Goal: Use online tool/utility: Utilize a website feature to perform a specific function

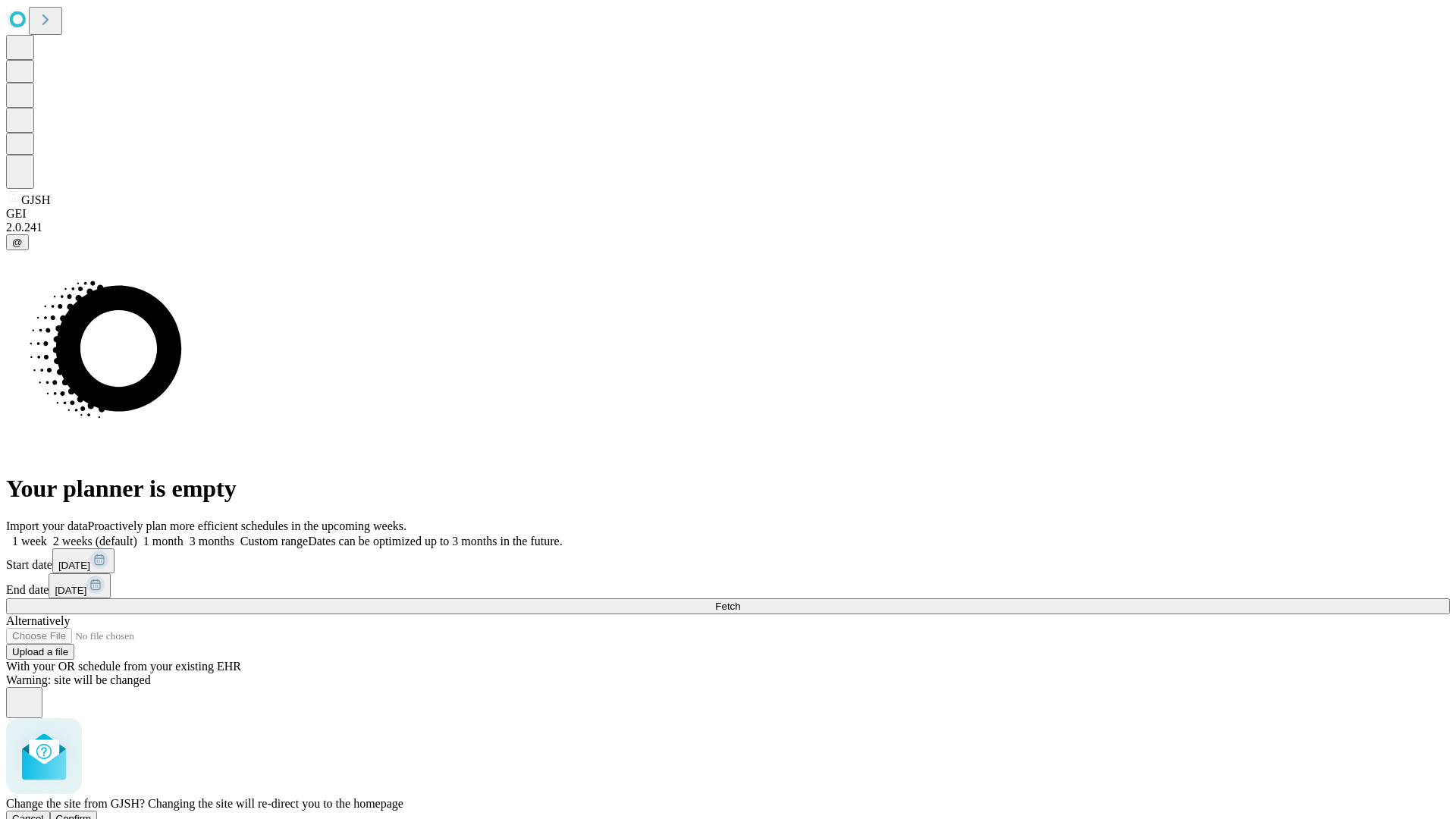
click at [91, 813] on span "Confirm" at bounding box center [73, 818] width 35 height 11
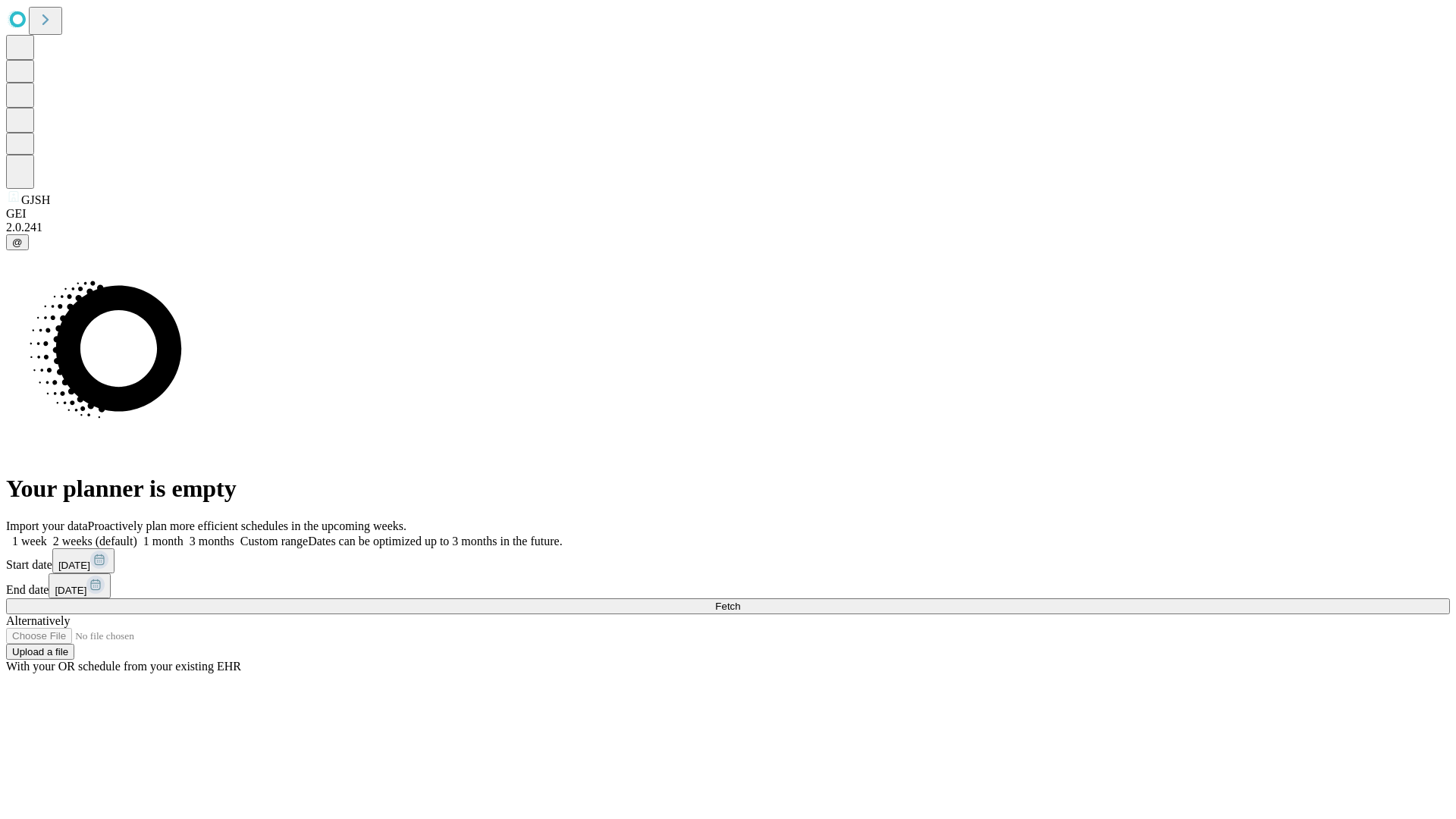
click at [47, 535] on label "1 week" at bounding box center [27, 541] width 41 height 13
click at [740, 600] on span "Fetch" at bounding box center [727, 606] width 25 height 11
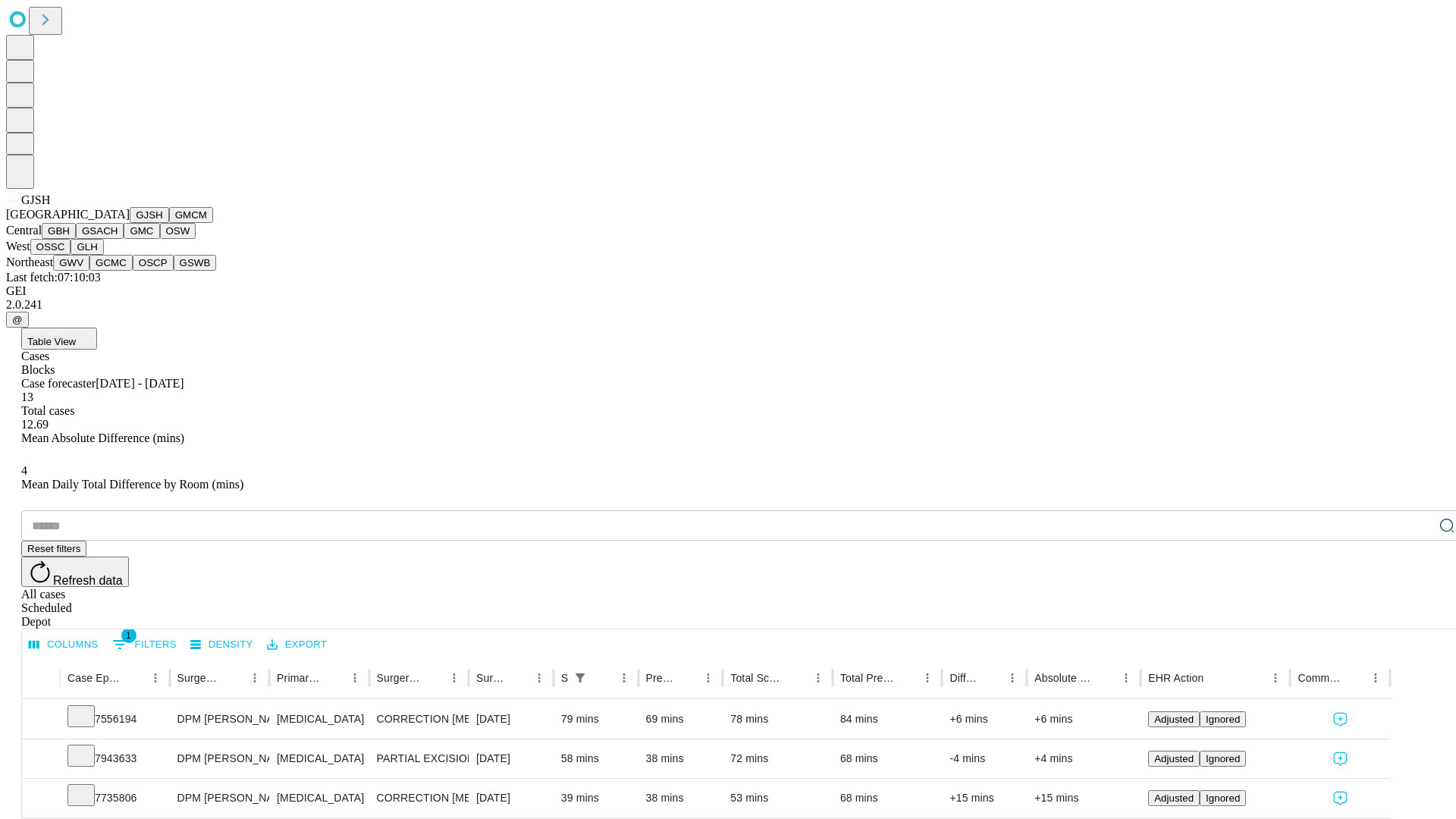
click at [169, 223] on button "GMCM" at bounding box center [191, 215] width 44 height 16
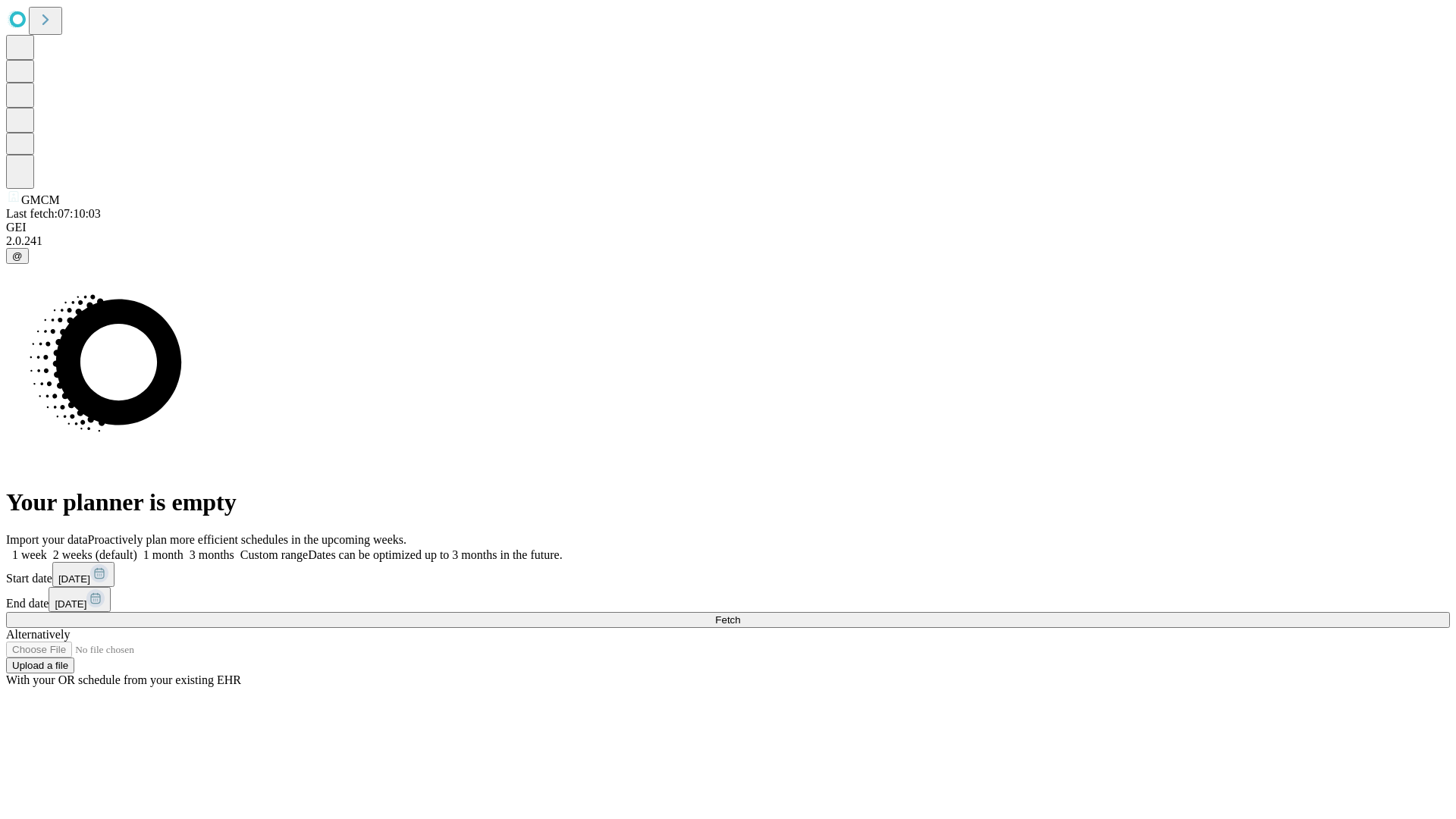
click at [47, 548] on label "1 week" at bounding box center [27, 555] width 41 height 13
click at [740, 615] on span "Fetch" at bounding box center [727, 620] width 25 height 11
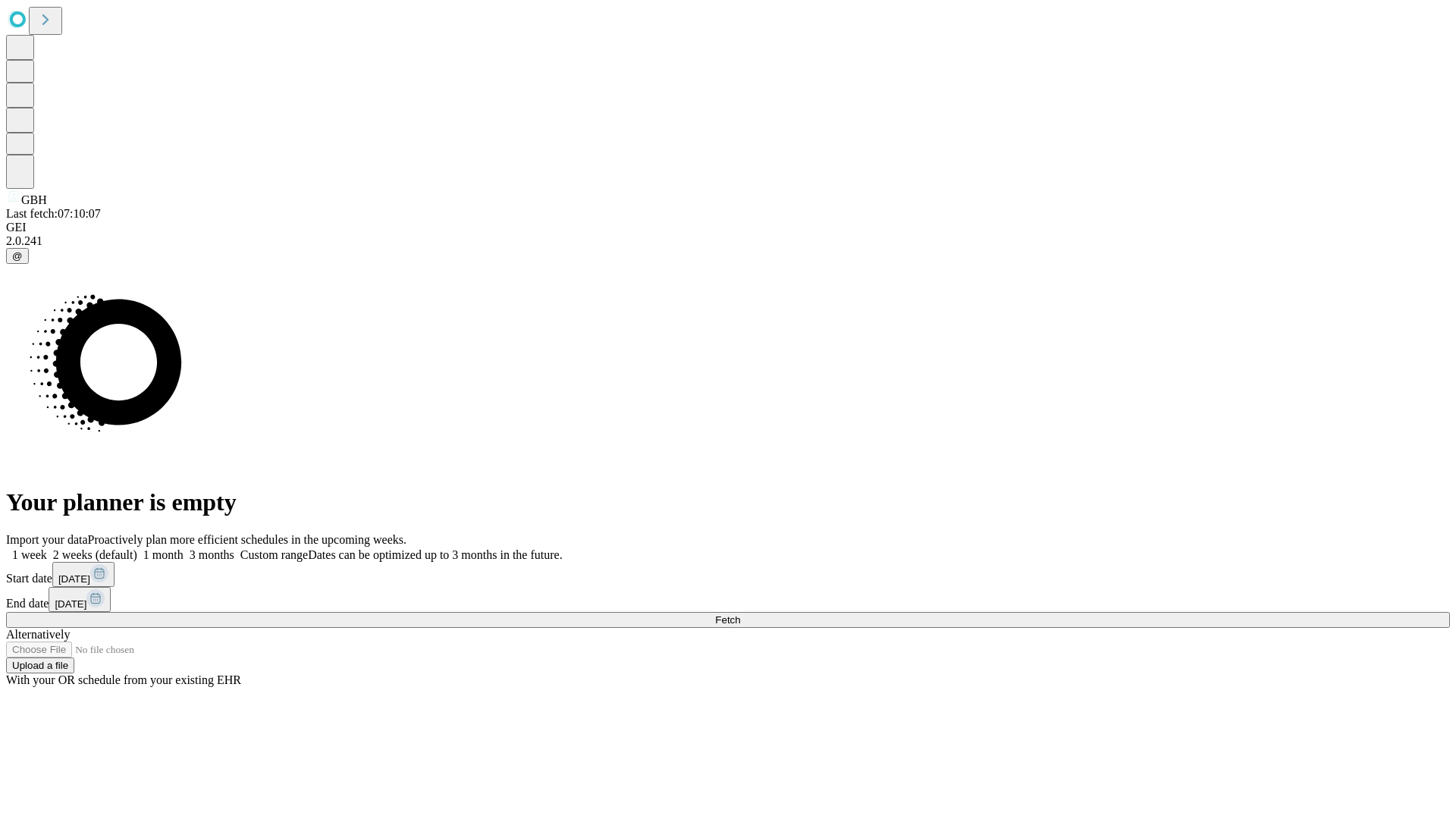
click at [47, 548] on label "1 week" at bounding box center [27, 555] width 41 height 13
click at [740, 615] on span "Fetch" at bounding box center [727, 620] width 25 height 11
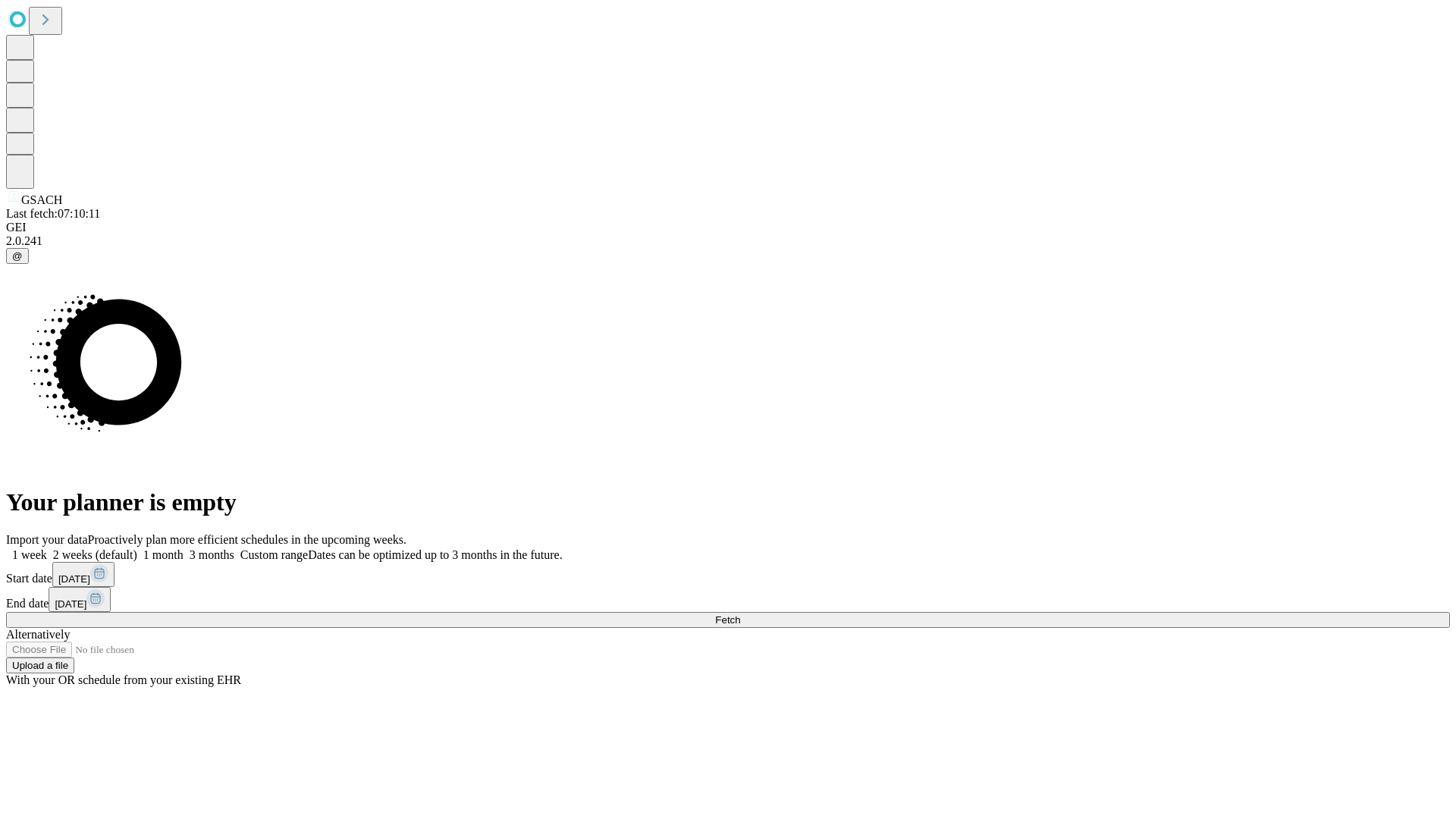
click at [47, 548] on label "1 week" at bounding box center [27, 555] width 41 height 13
click at [740, 615] on span "Fetch" at bounding box center [727, 620] width 25 height 11
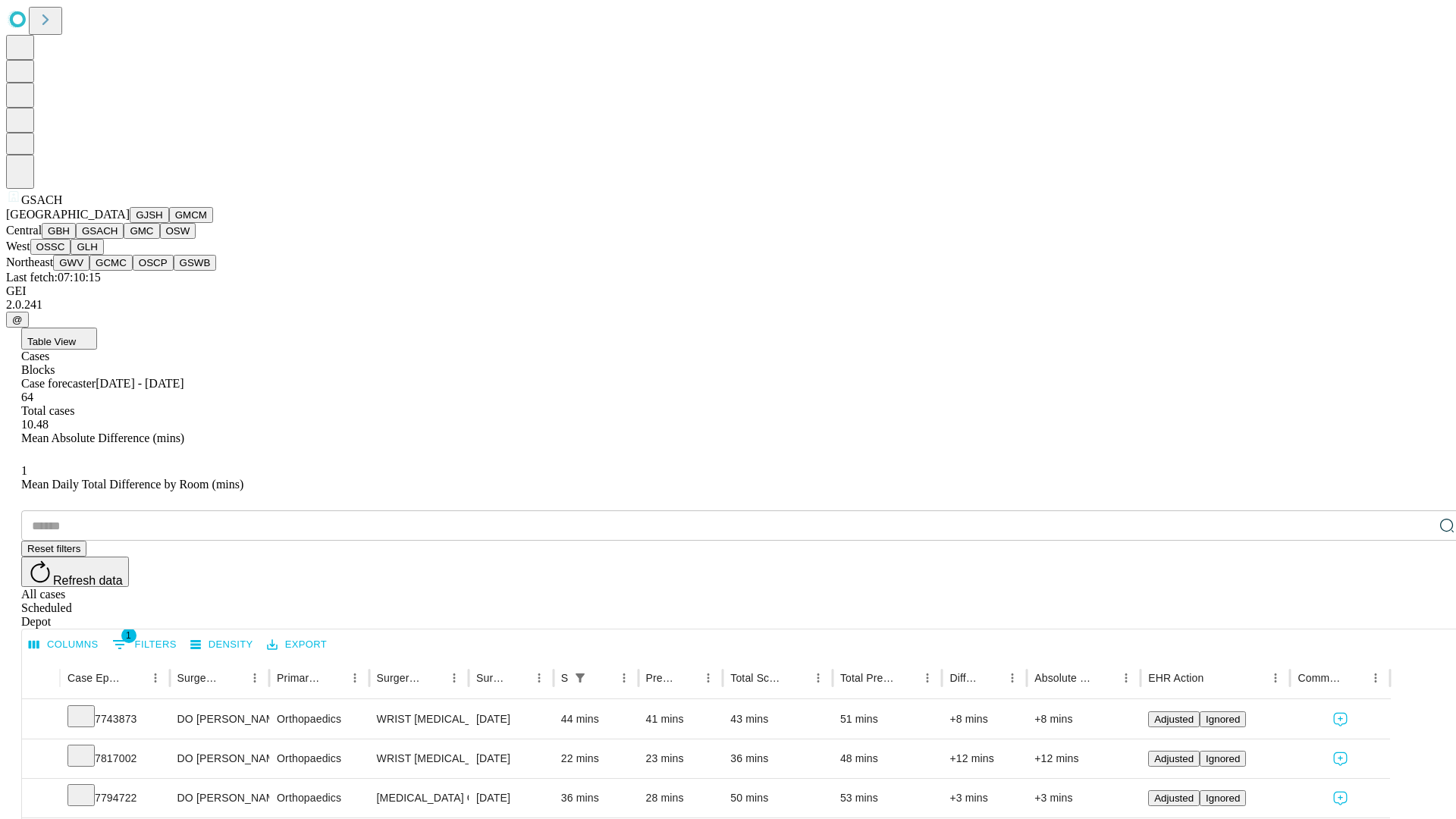
click at [124, 239] on button "GMC" at bounding box center [141, 231] width 35 height 16
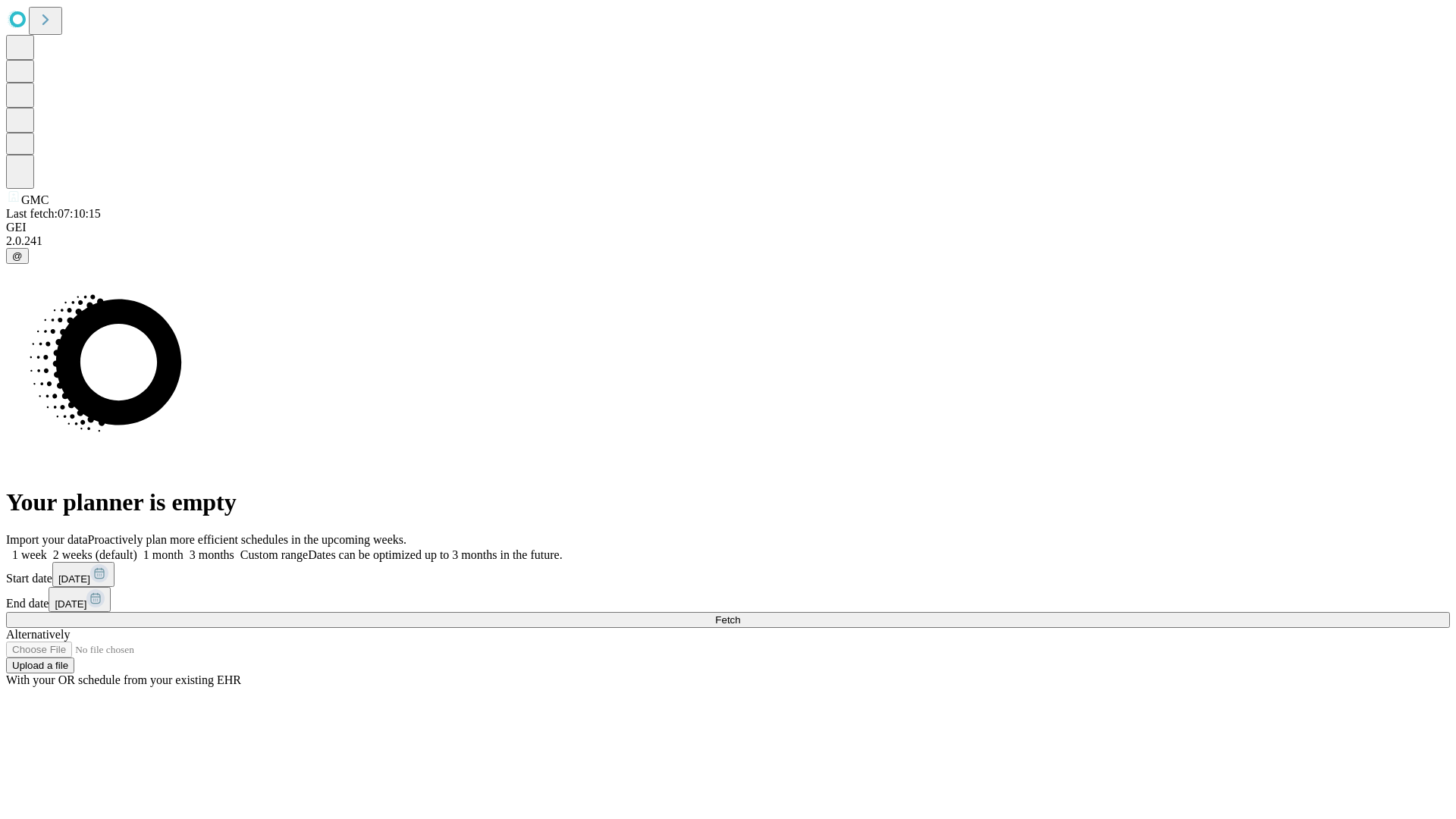
click at [47, 548] on label "1 week" at bounding box center [27, 555] width 41 height 13
click at [740, 615] on span "Fetch" at bounding box center [727, 620] width 25 height 11
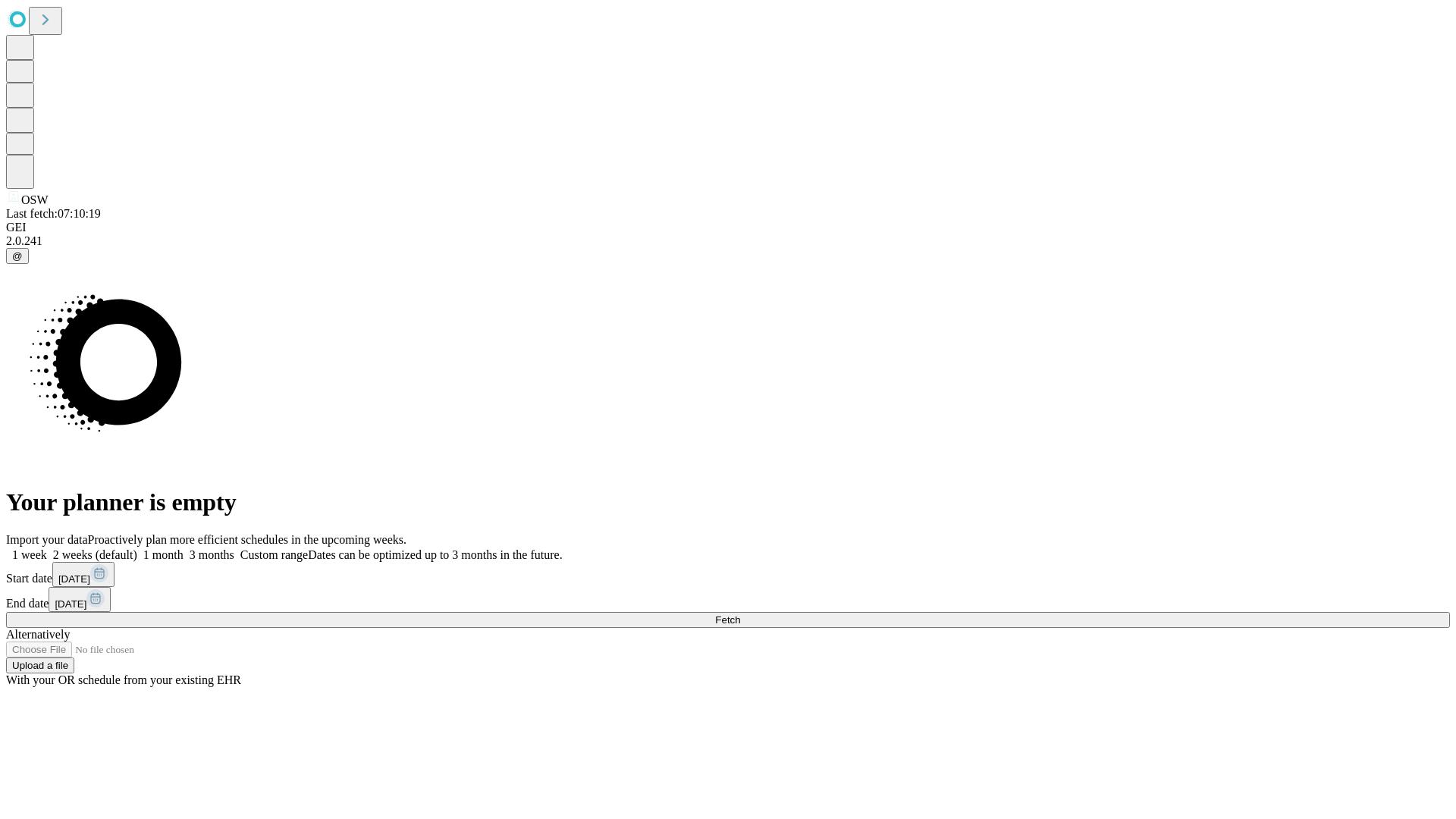
click at [47, 548] on label "1 week" at bounding box center [27, 555] width 41 height 13
click at [740, 615] on span "Fetch" at bounding box center [727, 620] width 25 height 11
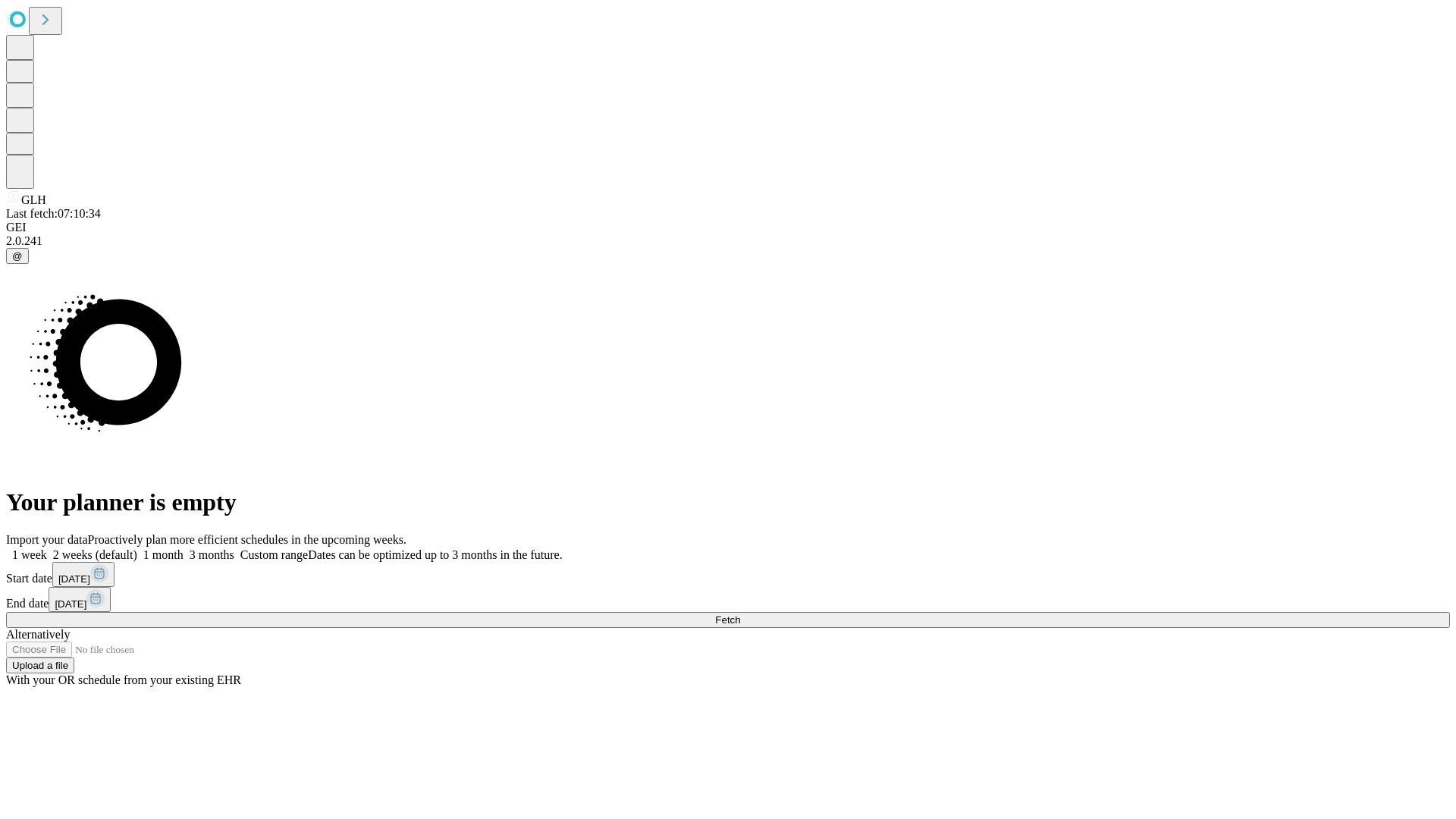
click at [47, 548] on label "1 week" at bounding box center [27, 555] width 41 height 13
click at [740, 615] on span "Fetch" at bounding box center [727, 620] width 25 height 11
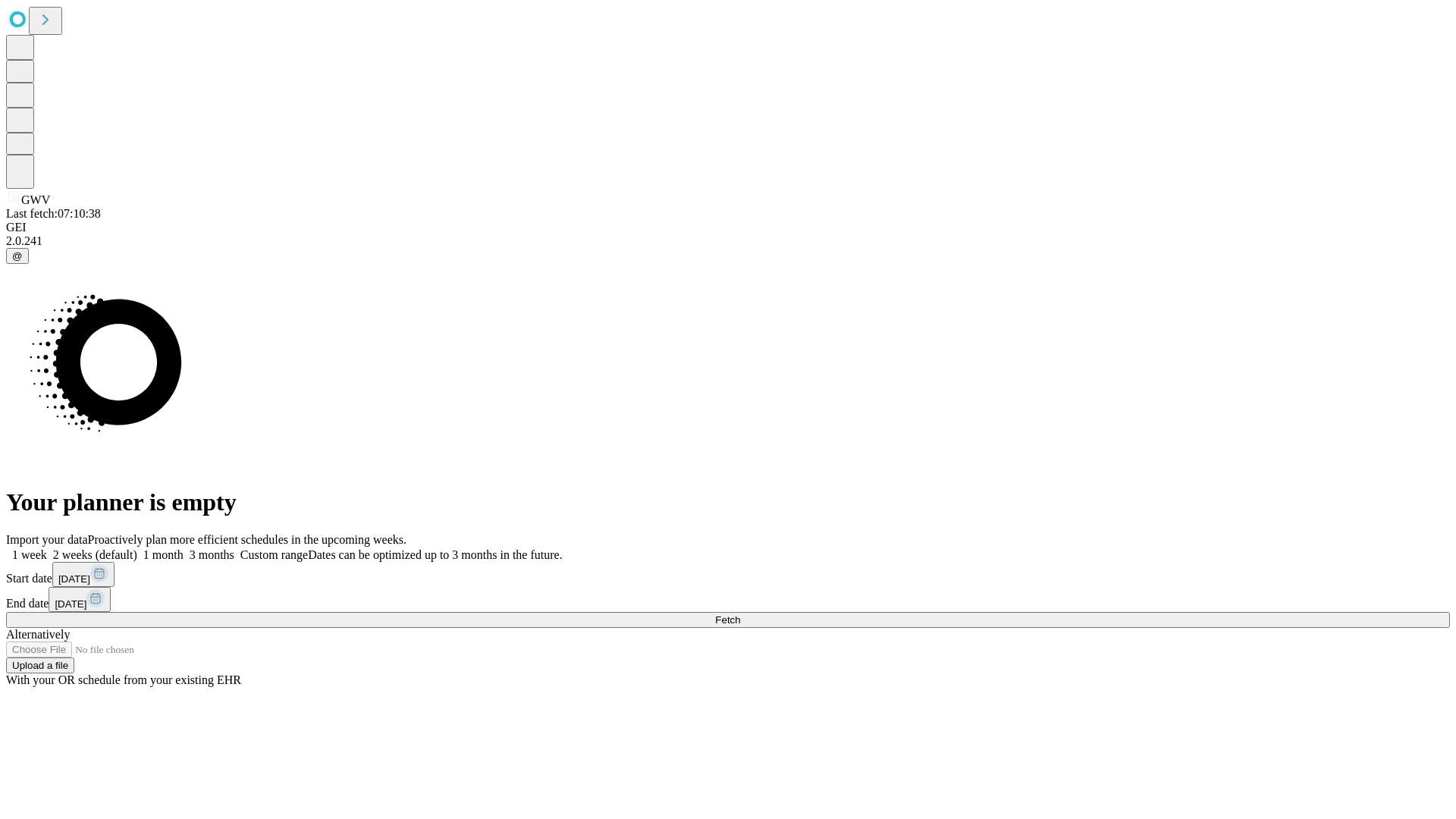
click at [47, 548] on label "1 week" at bounding box center [27, 555] width 41 height 13
click at [740, 615] on span "Fetch" at bounding box center [727, 620] width 25 height 11
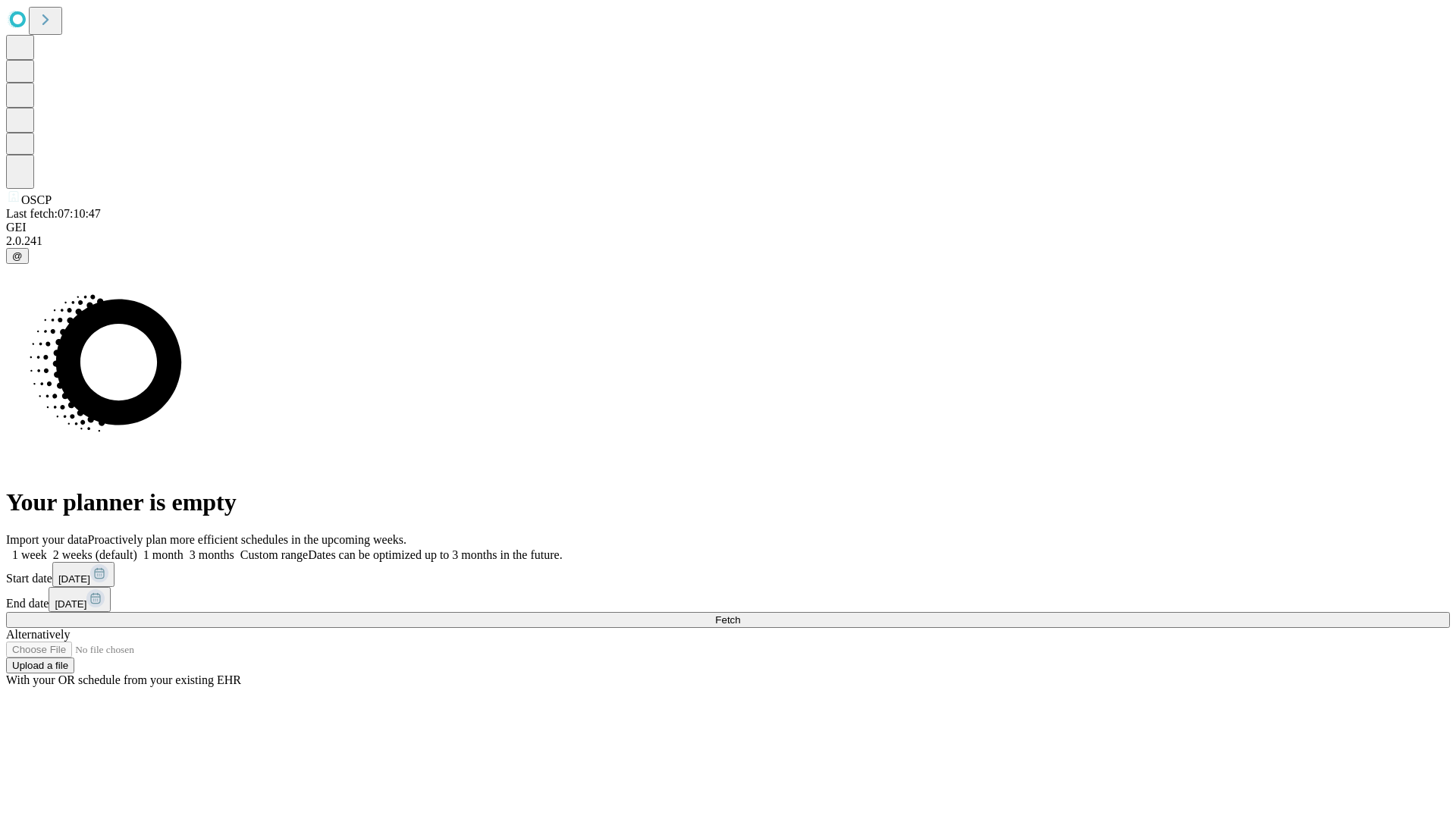
click at [47, 548] on label "1 week" at bounding box center [27, 555] width 41 height 13
click at [740, 615] on span "Fetch" at bounding box center [727, 620] width 25 height 11
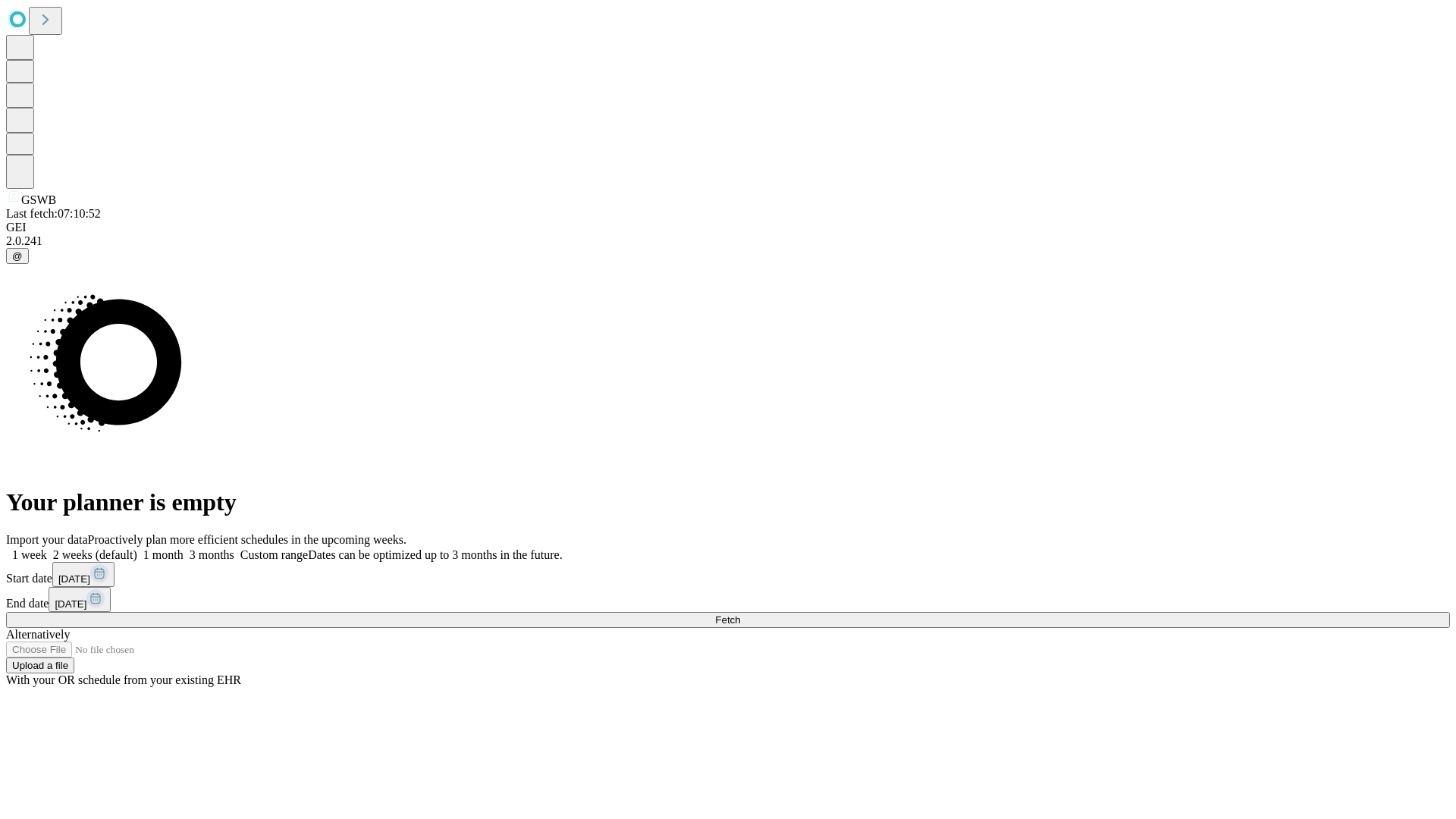
click at [47, 548] on label "1 week" at bounding box center [27, 555] width 41 height 13
click at [740, 615] on span "Fetch" at bounding box center [727, 620] width 25 height 11
